Goal: Transaction & Acquisition: Purchase product/service

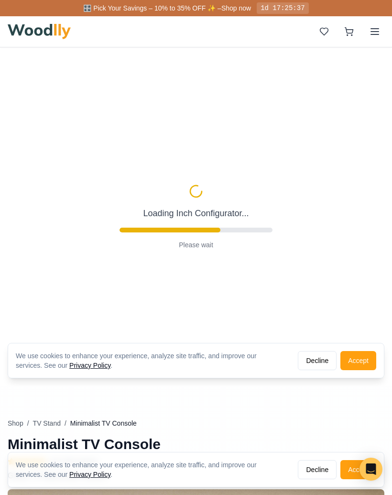
type input "63"
type input "2"
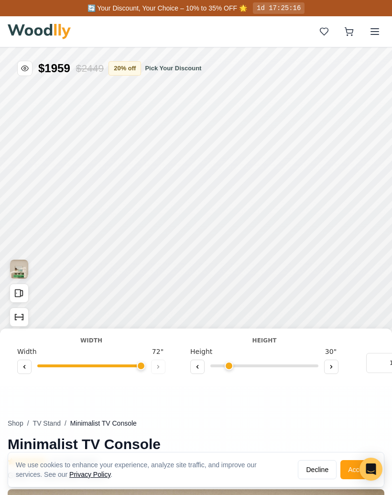
type input "72"
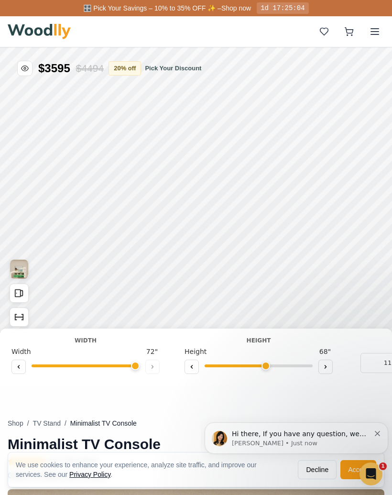
scroll to position [0, 7]
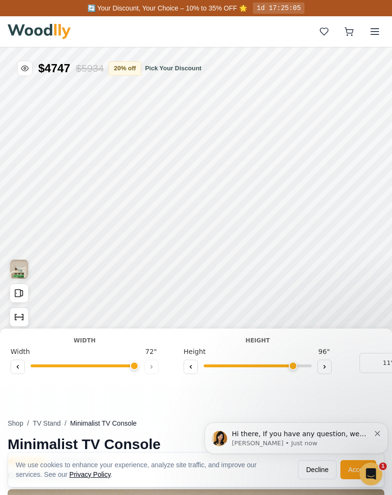
type input "7"
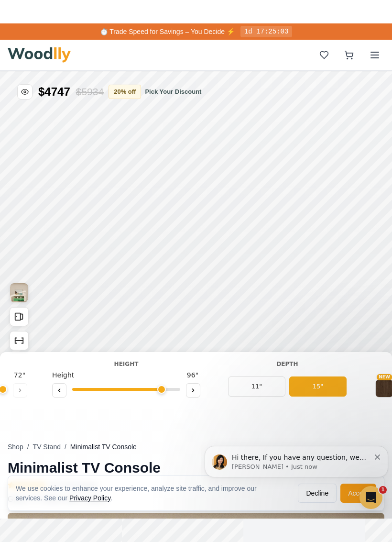
scroll to position [0, 138]
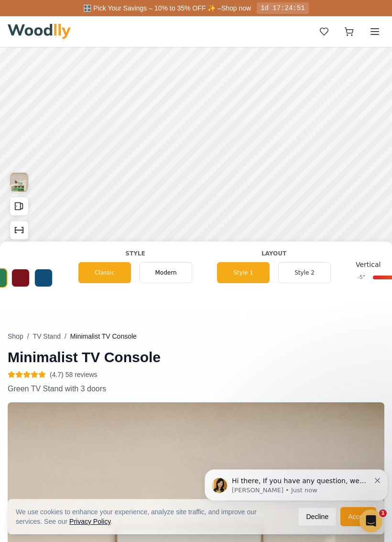
scroll to position [0, 625]
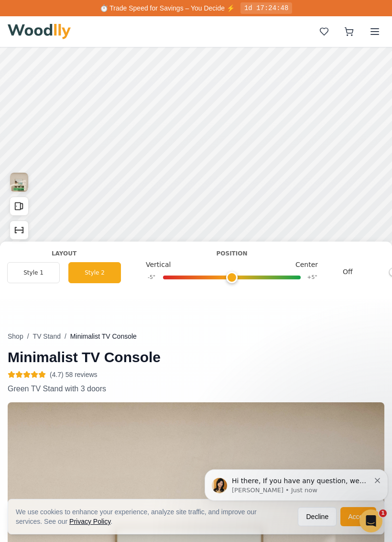
scroll to position [0, 829]
type input "0"
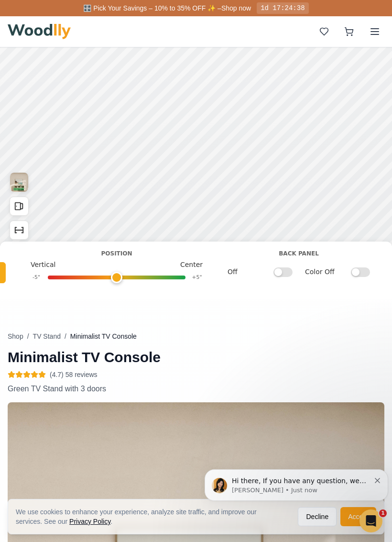
scroll to position [0, 956]
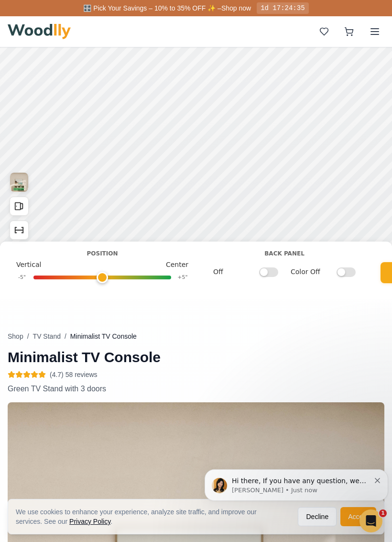
checkbox input "true"
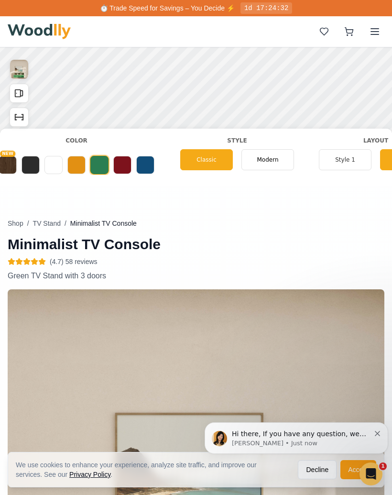
scroll to position [0, 513]
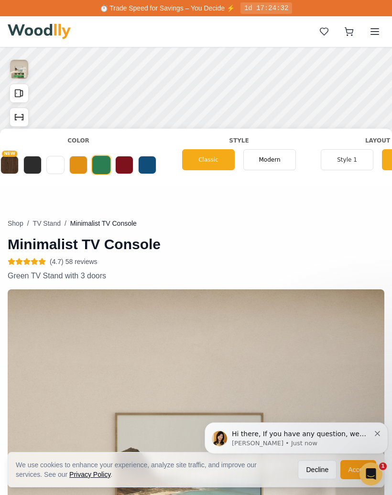
click at [19, 224] on button "Shop" at bounding box center [16, 224] width 16 height 10
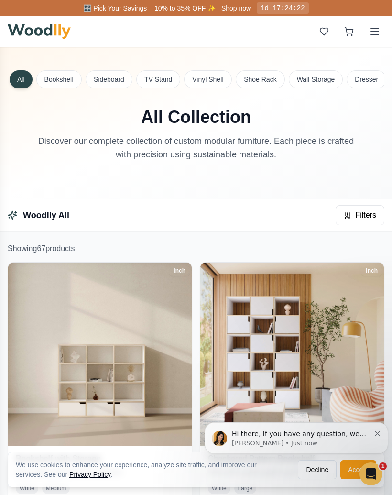
click at [116, 82] on button "Sideboard" at bounding box center [109, 79] width 47 height 18
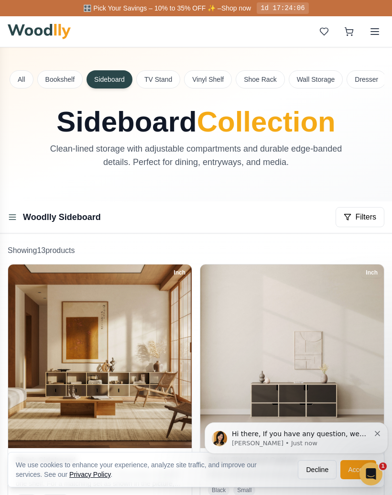
click at [316, 83] on button "Wall Storage" at bounding box center [316, 79] width 55 height 18
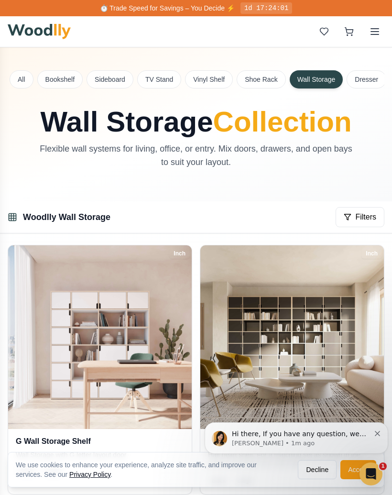
click at [67, 81] on button "Bookshelf" at bounding box center [59, 79] width 45 height 18
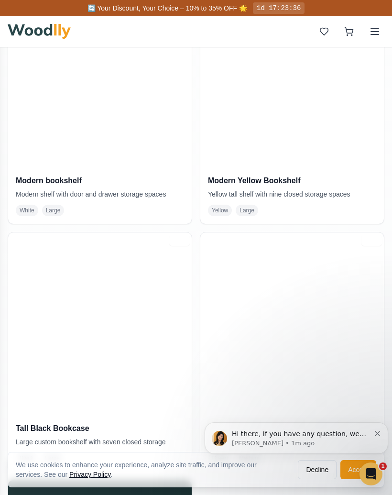
scroll to position [1014, 0]
